Goal: Task Accomplishment & Management: Use online tool/utility

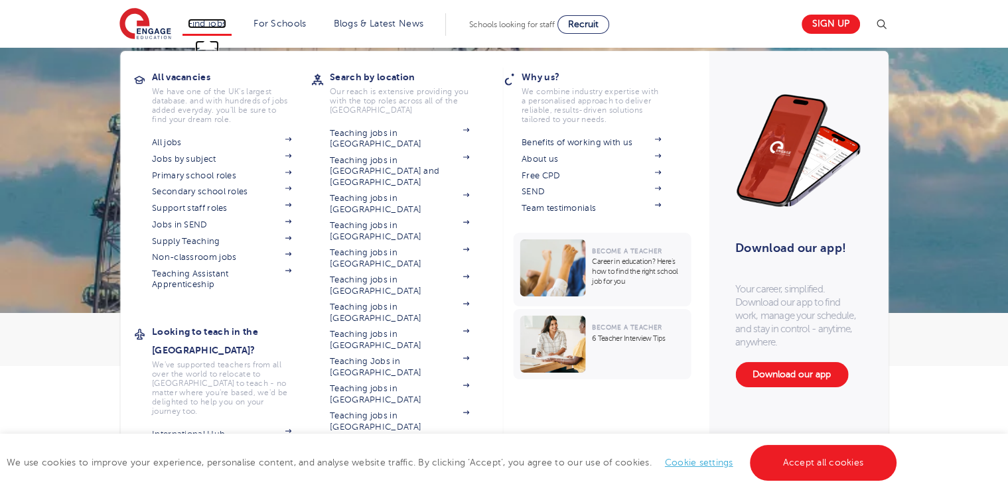
click at [215, 19] on link "Find jobs" at bounding box center [207, 24] width 39 height 10
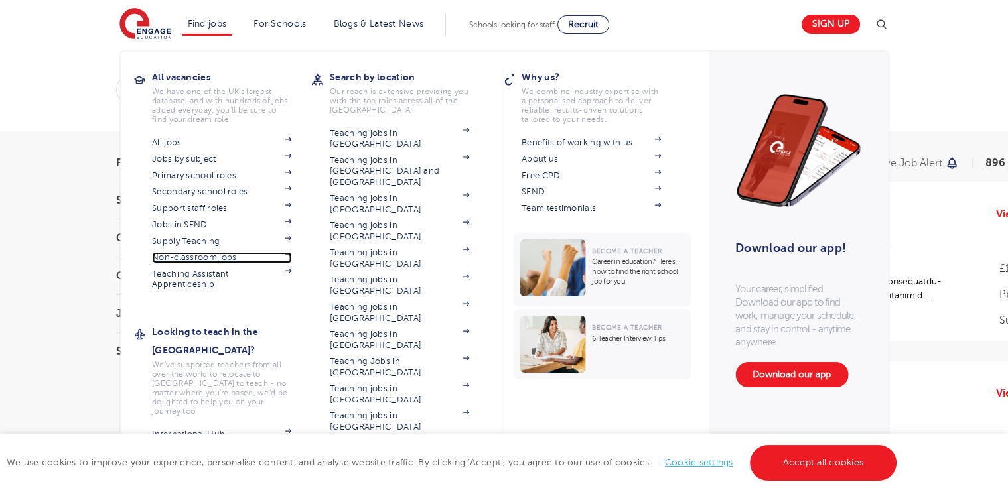
click at [291, 255] on img at bounding box center [288, 254] width 7 height 4
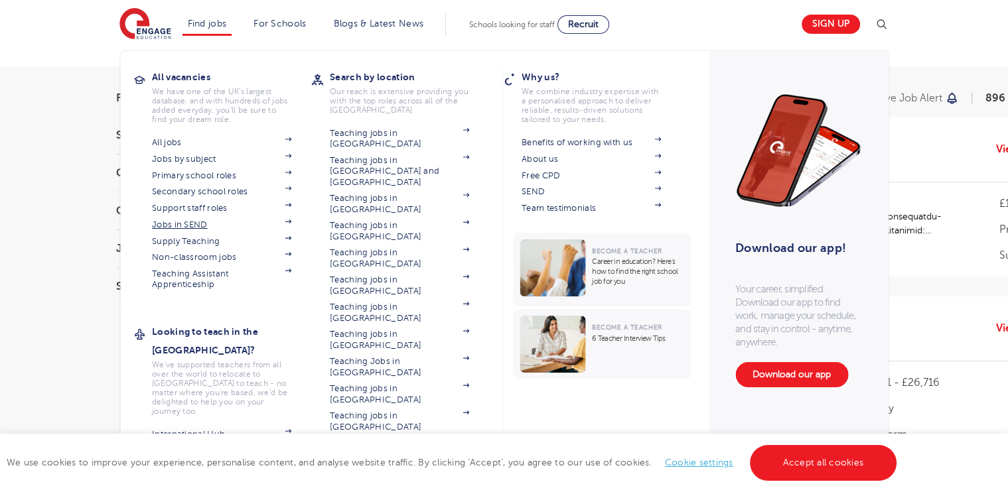
scroll to position [66, 0]
click at [291, 172] on img at bounding box center [288, 172] width 7 height 4
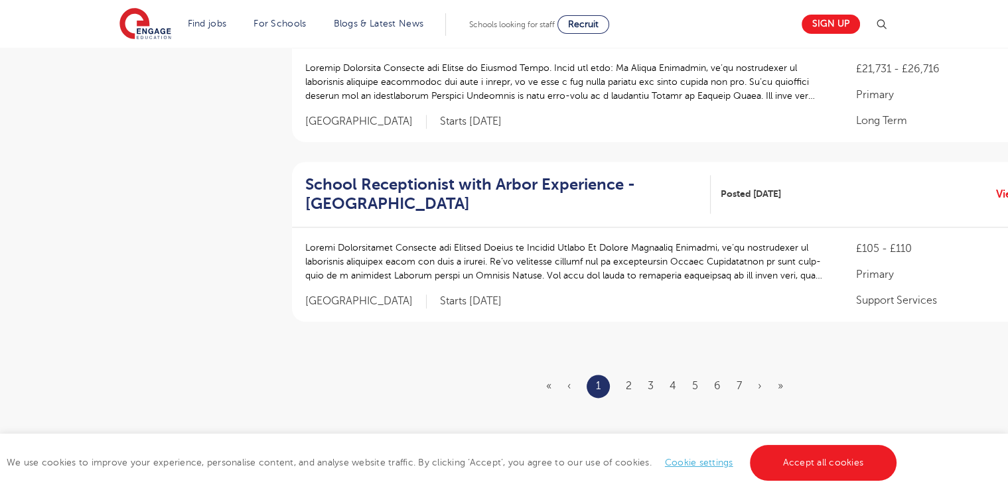
scroll to position [1659, 0]
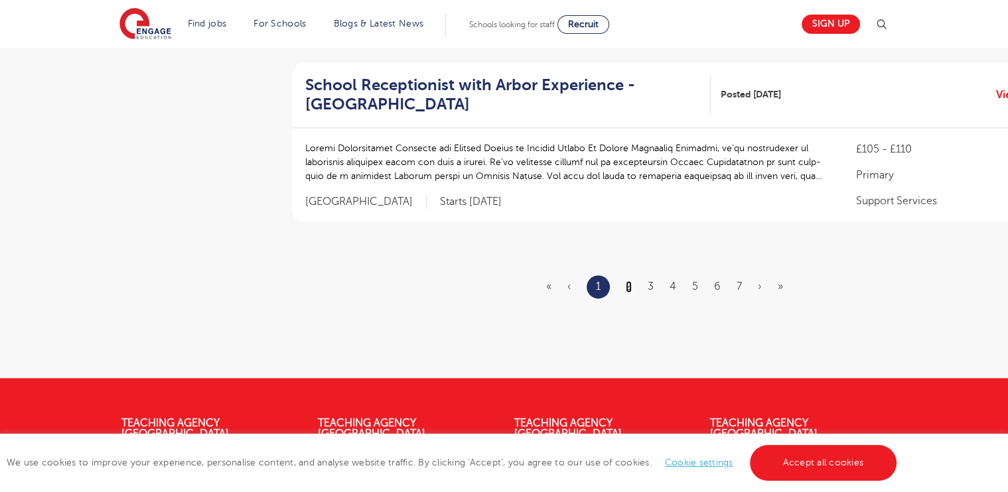
click at [630, 281] on link "2" at bounding box center [629, 287] width 6 height 12
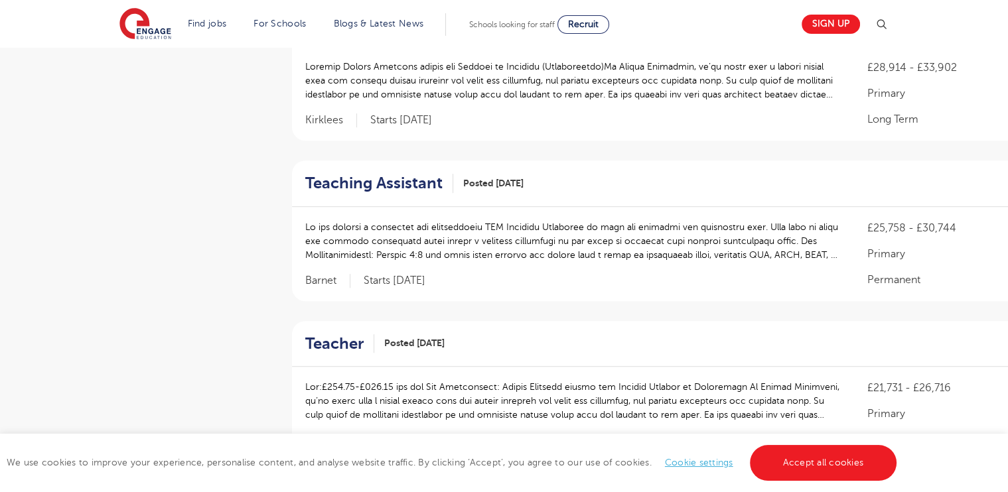
scroll to position [730, 0]
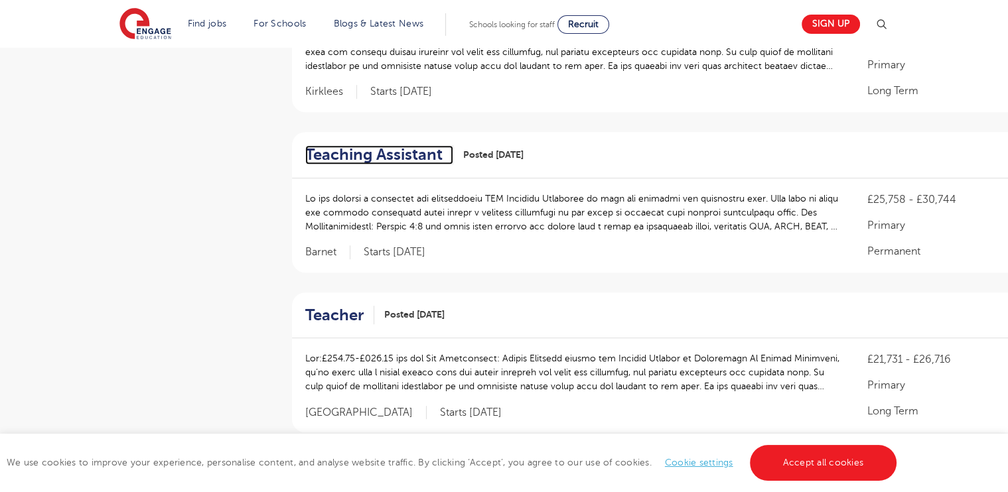
click at [429, 145] on h2 "Teaching Assistant" at bounding box center [373, 154] width 137 height 19
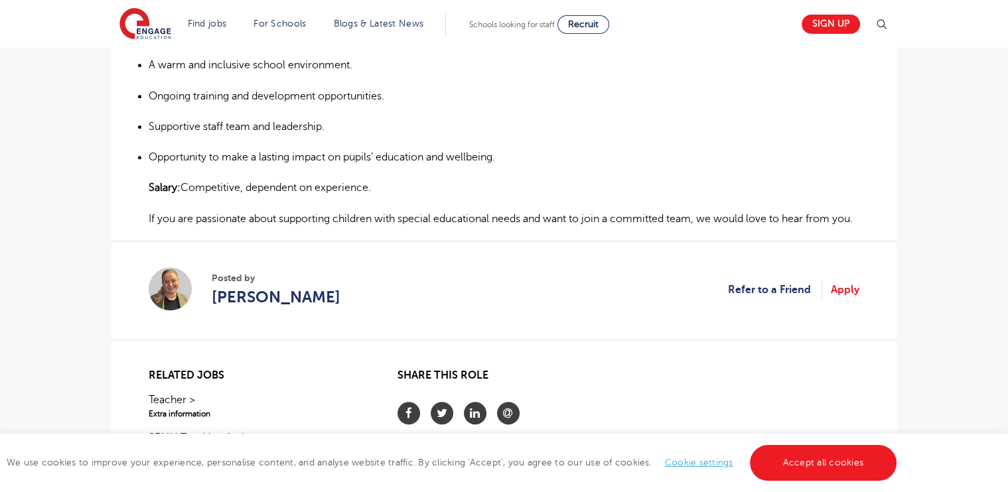
scroll to position [862, 0]
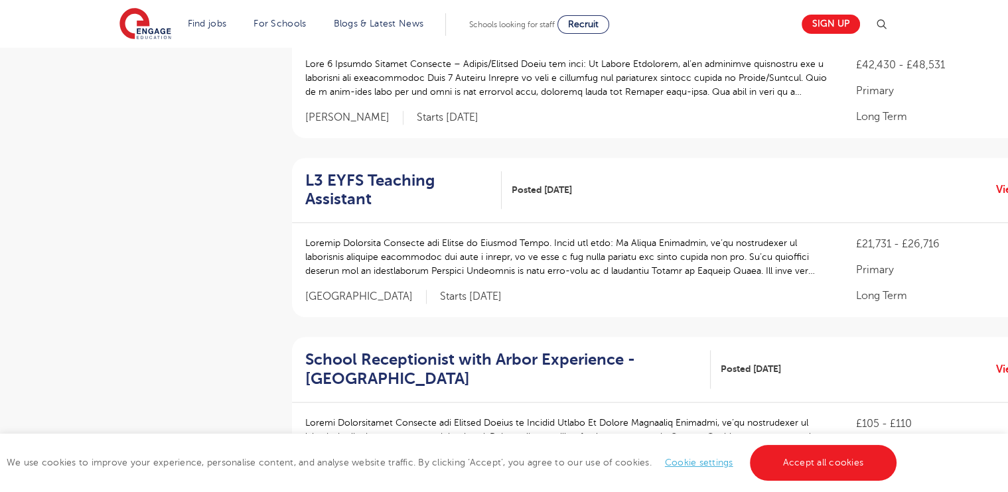
scroll to position [1526, 0]
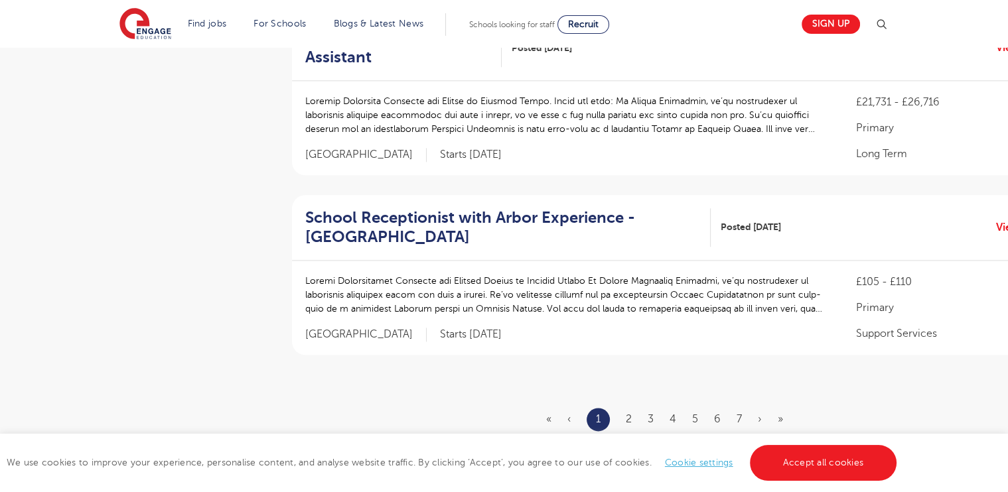
click at [635, 408] on ul "« ‹ 1 2 3 4 5 6 7 › »" at bounding box center [672, 419] width 253 height 23
click at [632, 408] on ul "« ‹ 1 2 3 4 5 6 7 › »" at bounding box center [672, 419] width 253 height 23
click at [629, 413] on link "2" at bounding box center [629, 419] width 6 height 12
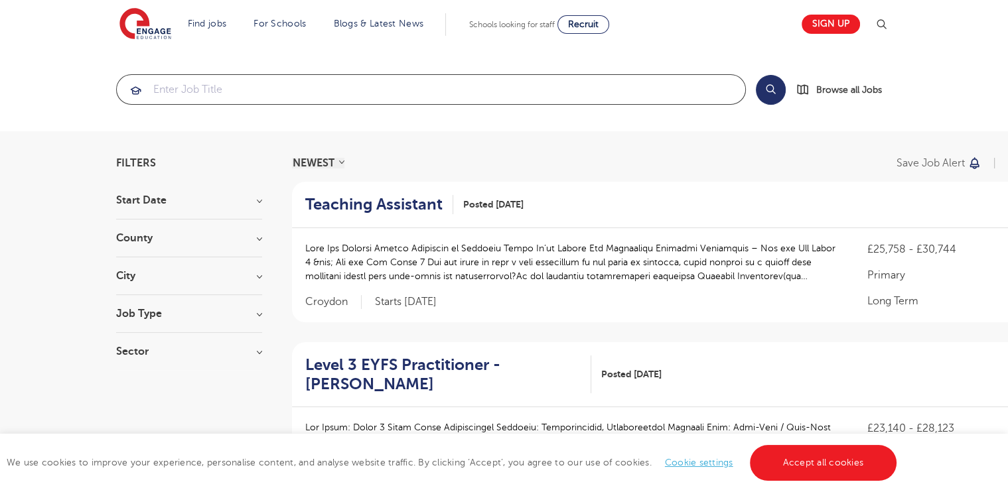
click at [228, 98] on input "search" at bounding box center [431, 89] width 628 height 29
click at [204, 346] on h3 "Sector" at bounding box center [189, 351] width 146 height 11
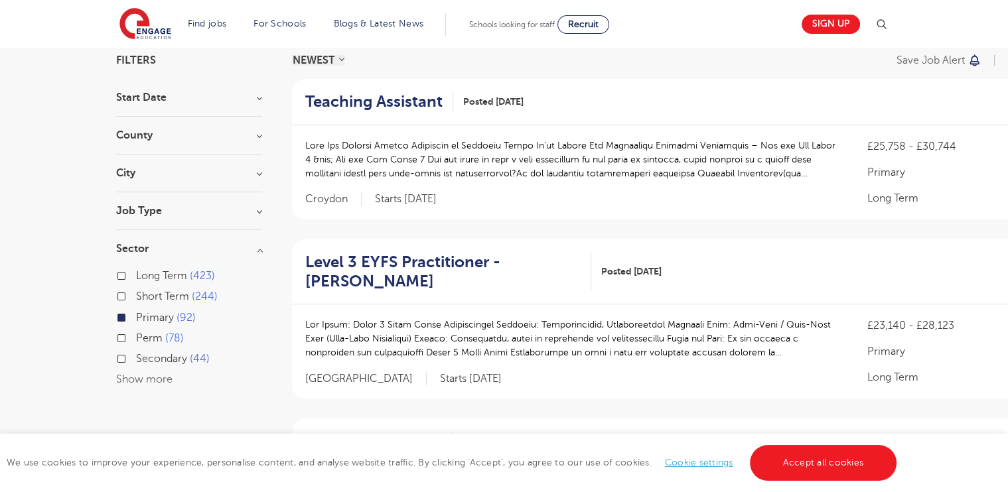
scroll to position [133, 0]
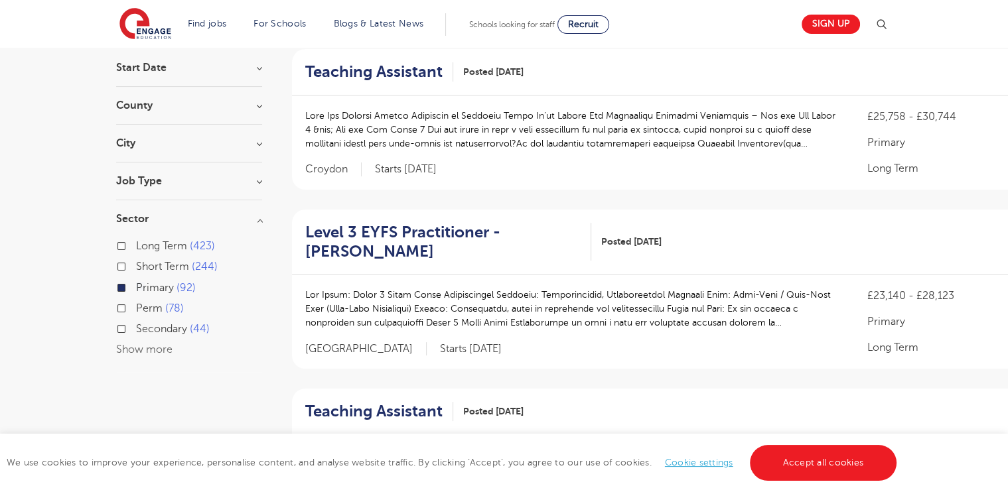
drag, startPoint x: 143, startPoint y: 358, endPoint x: 145, endPoint y: 350, distance: 7.4
click at [143, 354] on div "Long Term 423 Short Term 244 Primary 92 Perm 78 Secondary 44 Show more" at bounding box center [189, 297] width 146 height 121
click at [145, 350] on button "Show more" at bounding box center [144, 350] width 56 height 12
click at [216, 71] on h3 "Start Date" at bounding box center [189, 67] width 146 height 11
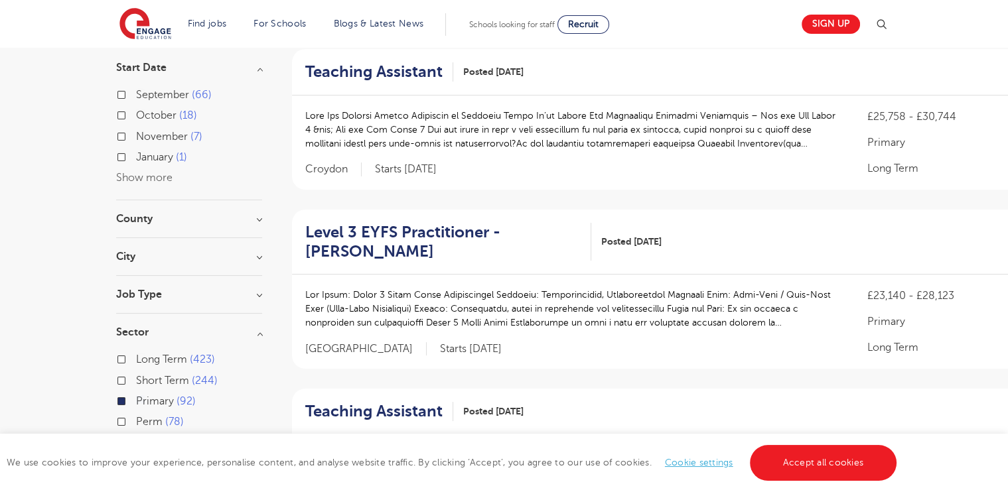
click at [211, 294] on h3 "Job Type" at bounding box center [189, 294] width 146 height 11
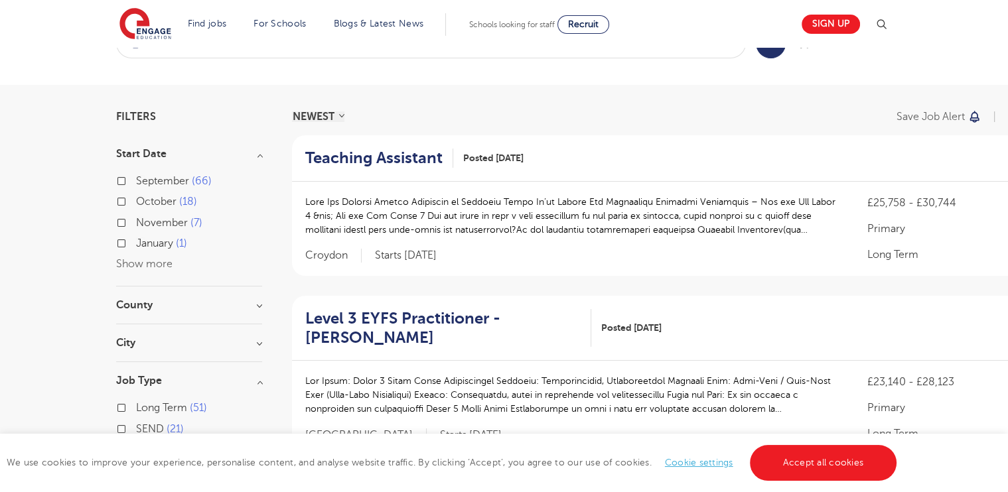
scroll to position [0, 0]
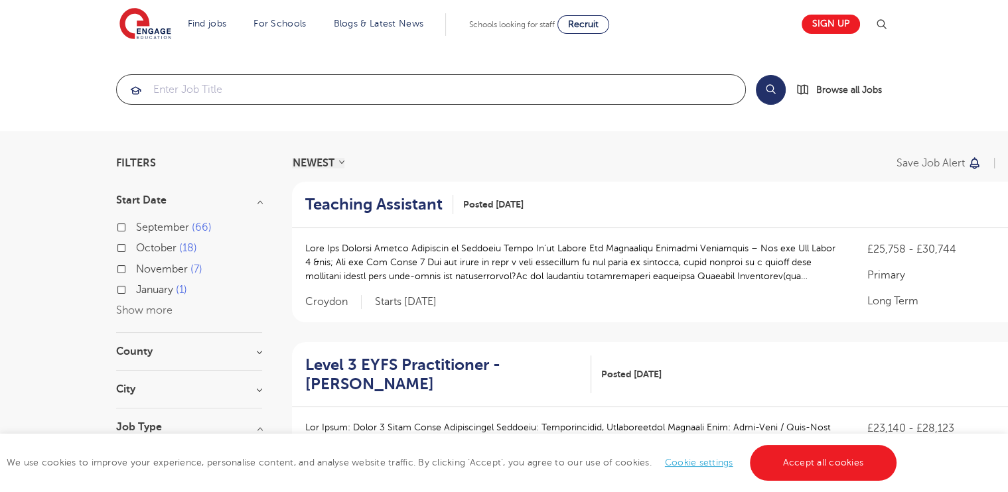
click at [364, 95] on input "search" at bounding box center [431, 89] width 628 height 29
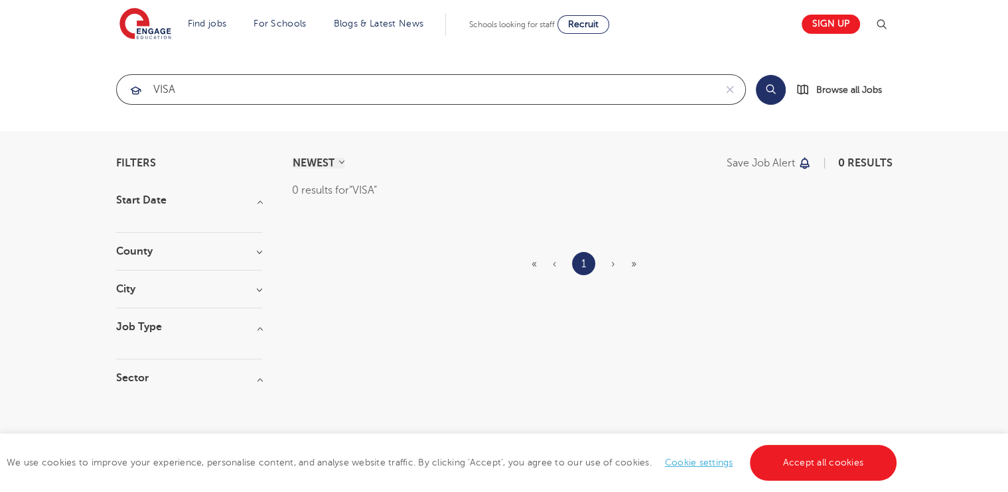
click button "Submit" at bounding box center [0, 0] width 0 height 0
drag, startPoint x: 301, startPoint y: 95, endPoint x: 54, endPoint y: 76, distance: 248.1
click at [54, 76] on section "VISA Search Browse all Jobs" at bounding box center [504, 90] width 1008 height 84
type input "S"
